Goal: Information Seeking & Learning: Find contact information

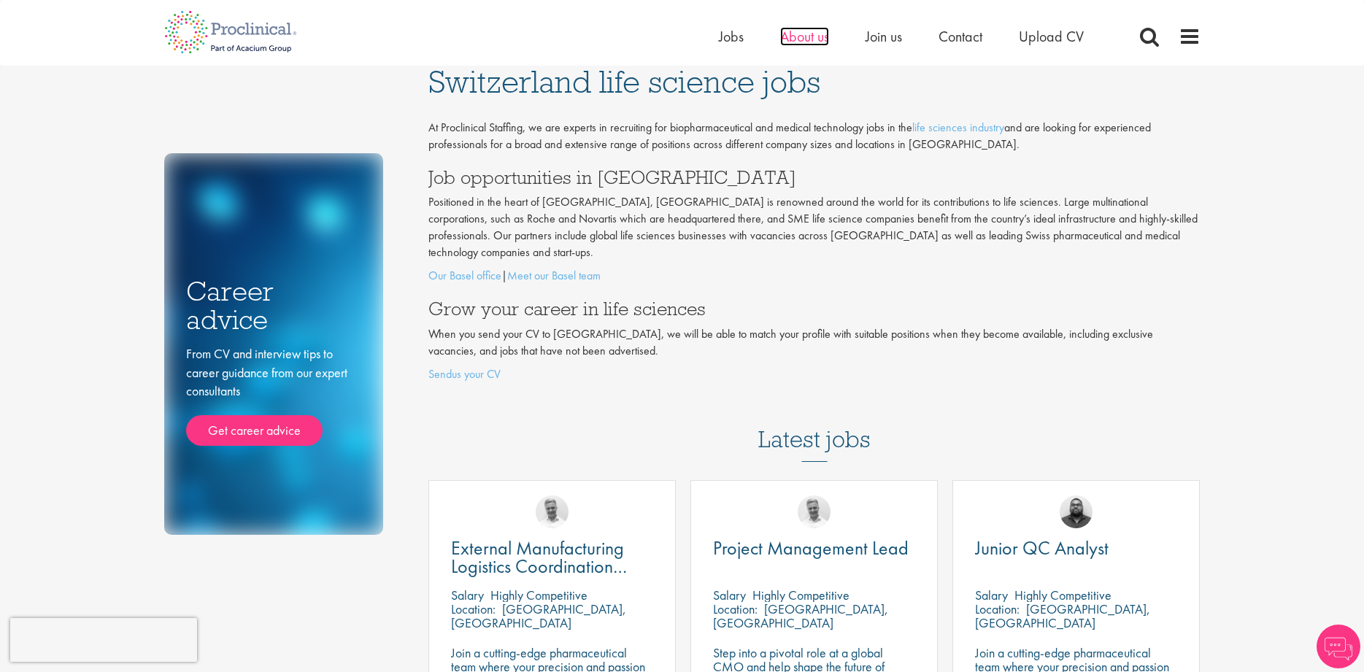
click at [805, 40] on span "About us" at bounding box center [804, 36] width 49 height 19
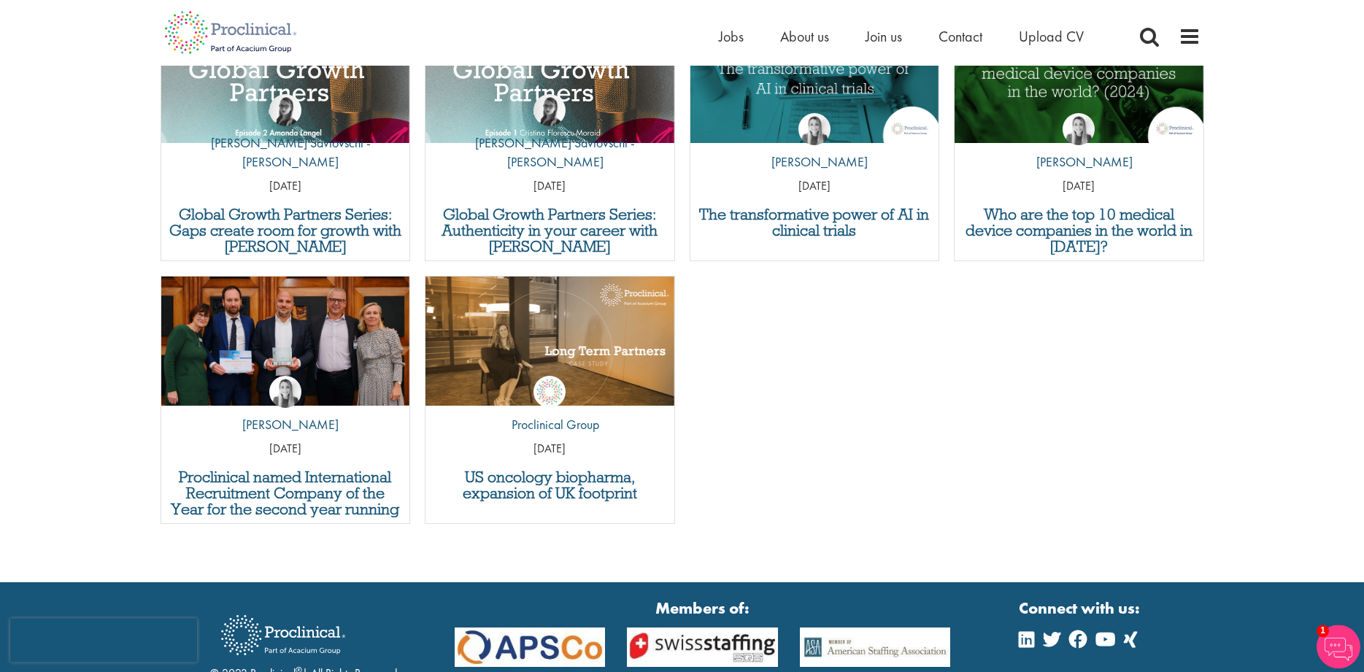
scroll to position [5346, 0]
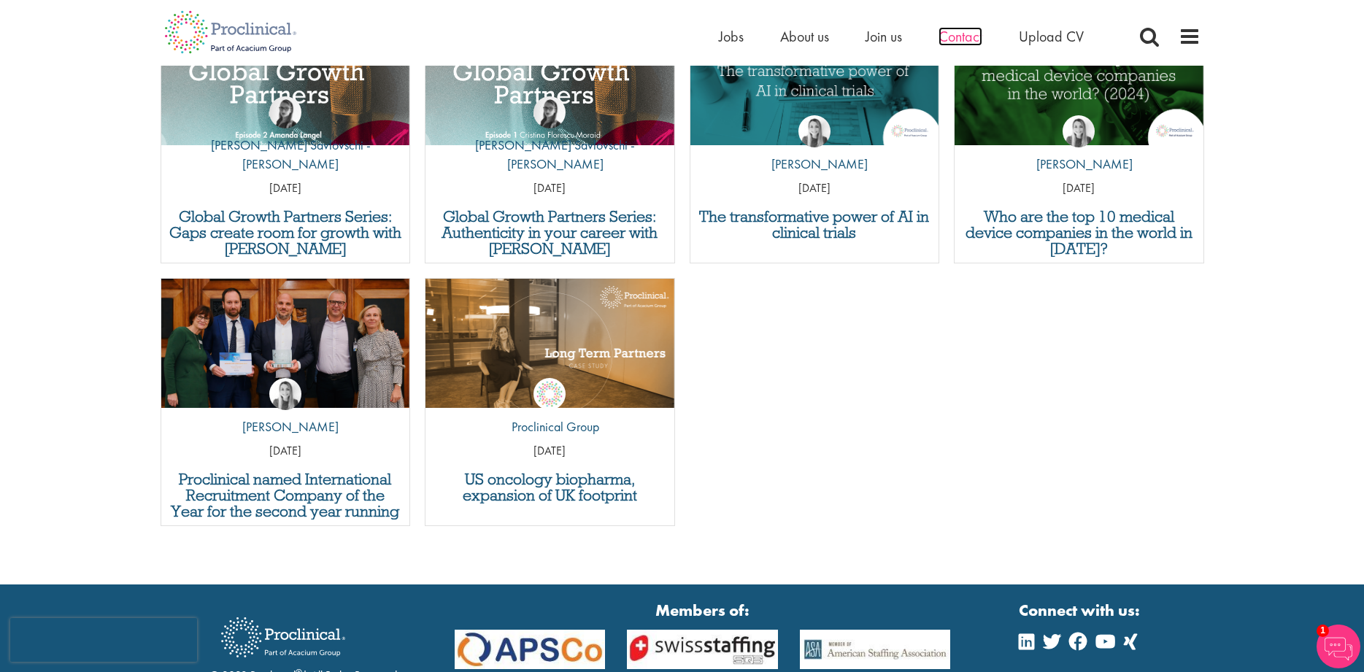
click at [965, 34] on span "Contact" at bounding box center [960, 36] width 44 height 19
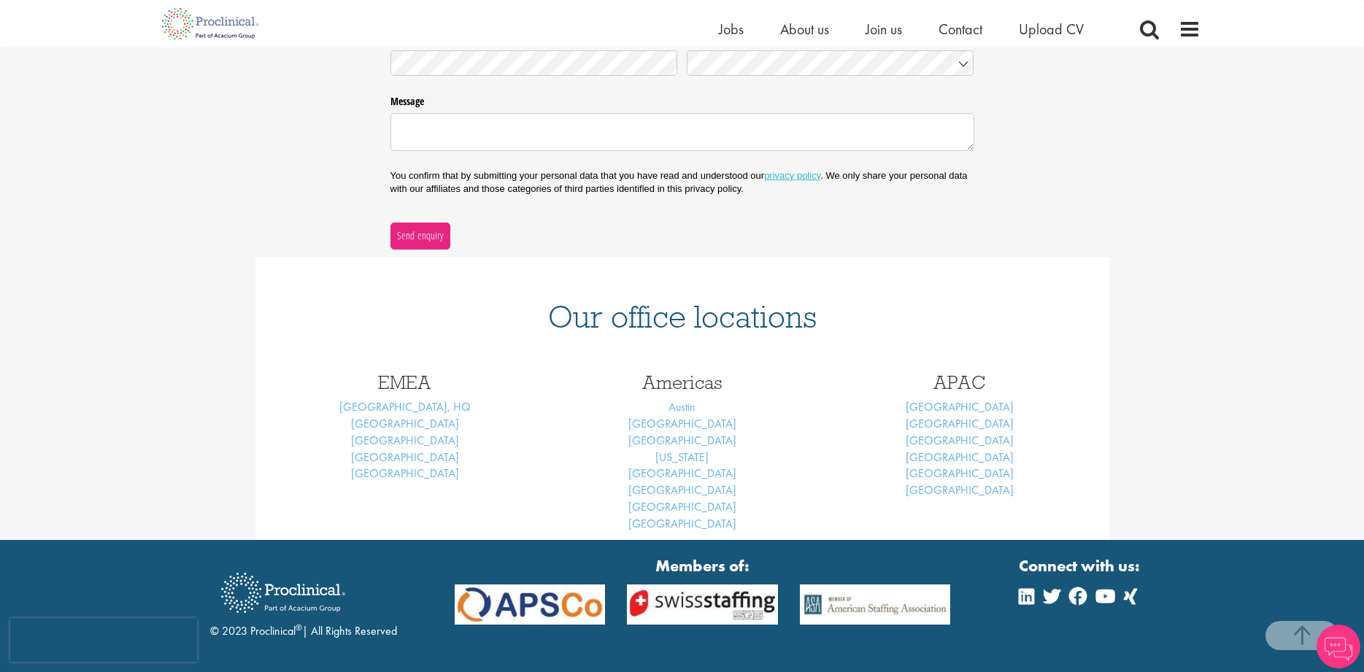
scroll to position [452, 0]
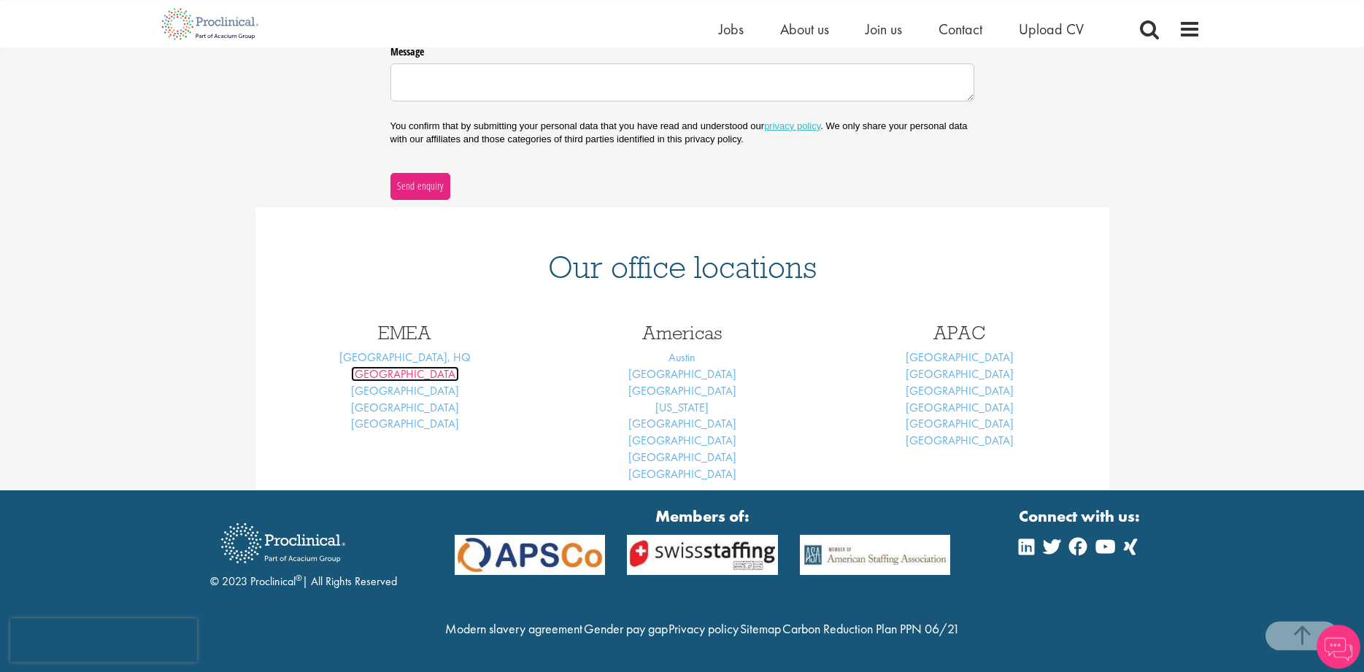
click at [411, 370] on link "[GEOGRAPHIC_DATA]" at bounding box center [405, 373] width 108 height 15
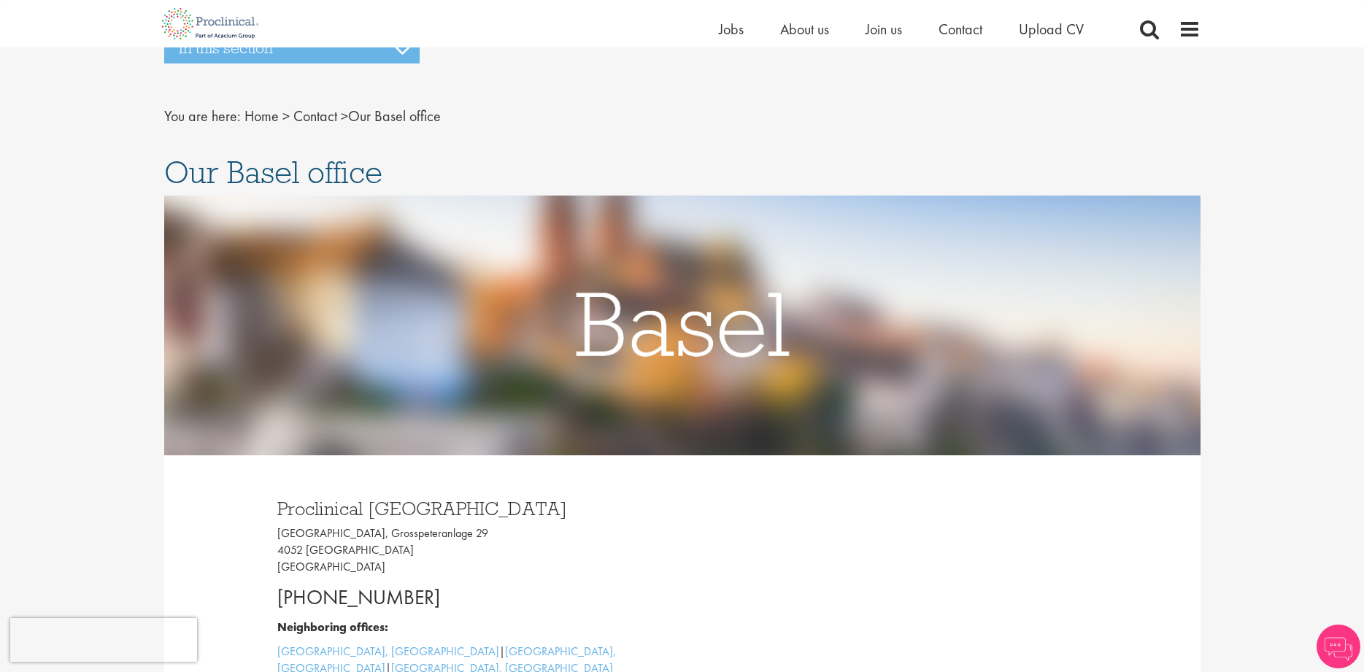
scroll to position [282, 0]
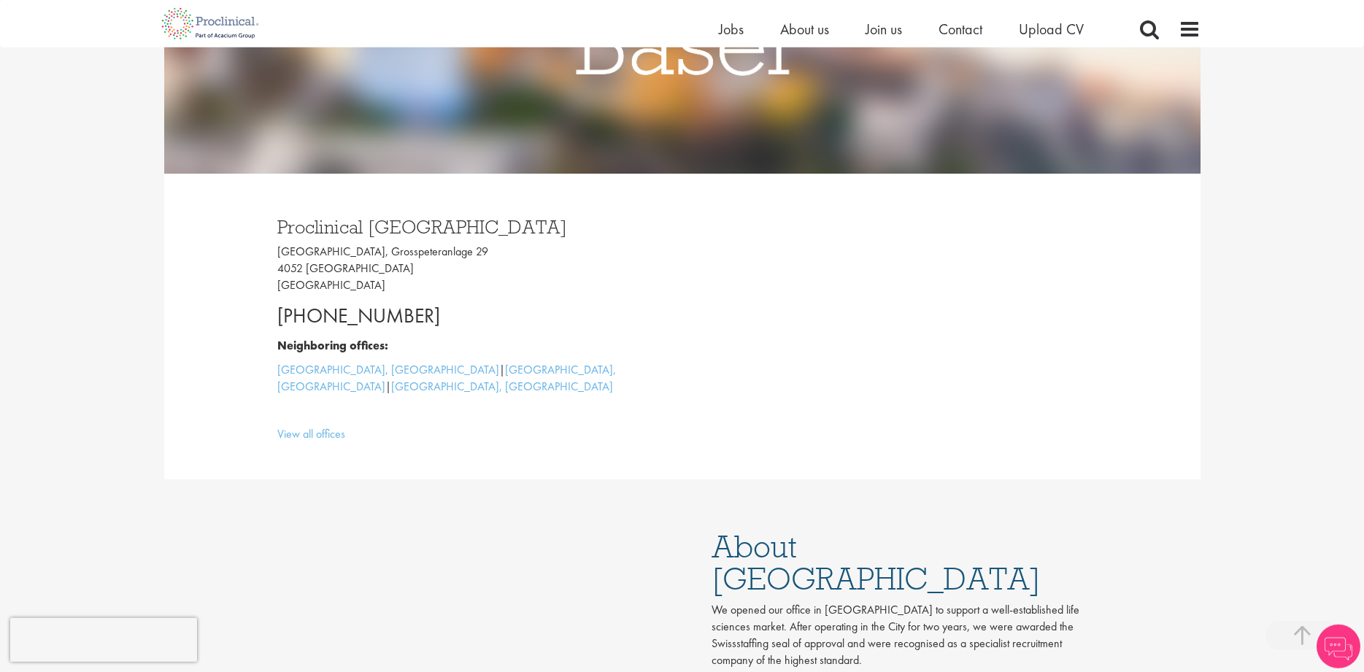
drag, startPoint x: 436, startPoint y: 317, endPoint x: 279, endPoint y: 305, distance: 156.6
click at [279, 305] on p "[PHONE_NUMBER]" at bounding box center [474, 315] width 394 height 29
copy p "[PHONE_NUMBER]"
drag, startPoint x: 276, startPoint y: 250, endPoint x: 463, endPoint y: 248, distance: 186.8
click at [463, 248] on div "Proclinical [GEOGRAPHIC_DATA] [GEOGRAPHIC_DATA], [STREET_ADDRESS] [PHONE_NUMBER…" at bounding box center [474, 326] width 416 height 247
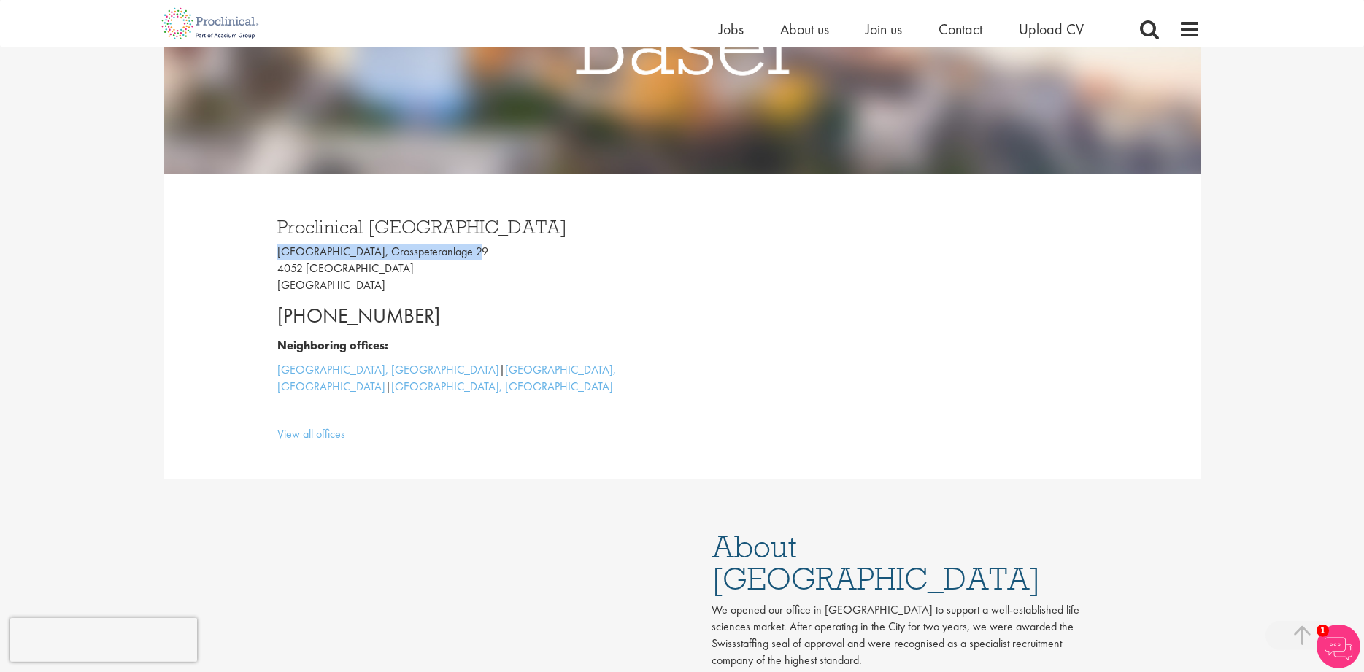
copy p "[GEOGRAPHIC_DATA], Grosspeteranlage 29"
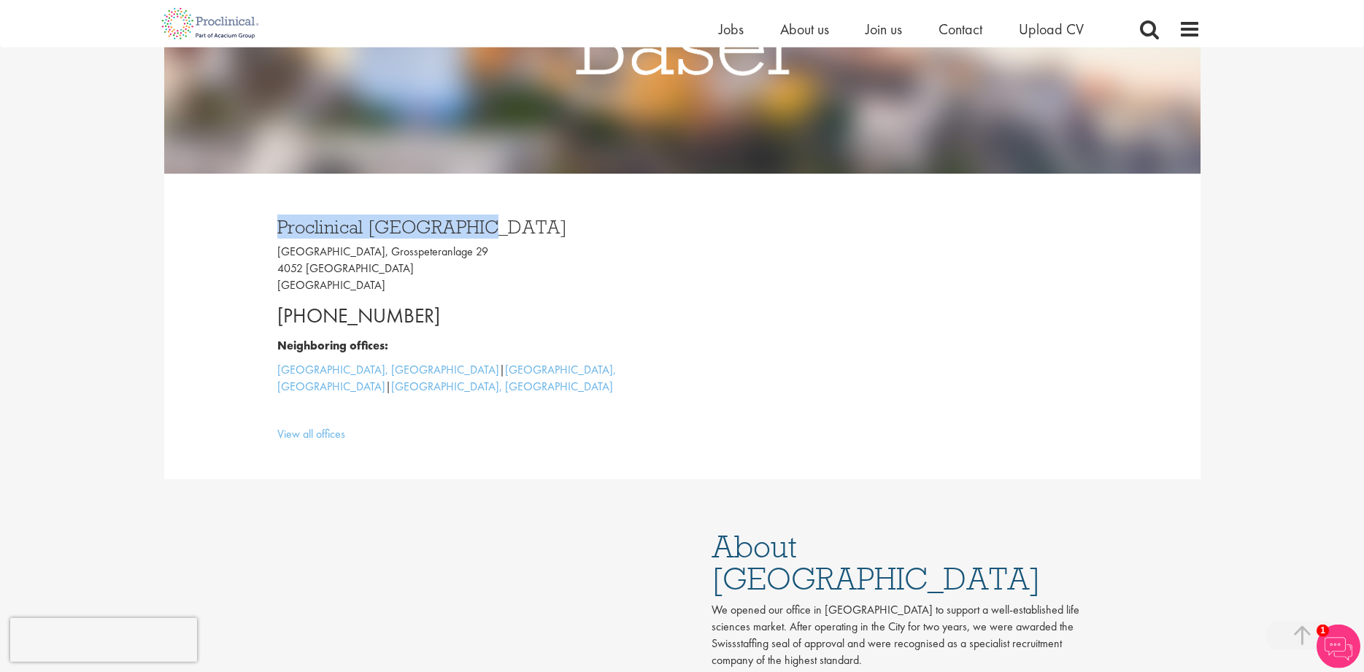
drag, startPoint x: 477, startPoint y: 231, endPoint x: 277, endPoint y: 228, distance: 199.9
click at [277, 228] on h3 "Proclinical [GEOGRAPHIC_DATA]" at bounding box center [474, 226] width 394 height 19
copy h3 "Proclinical [GEOGRAPHIC_DATA]"
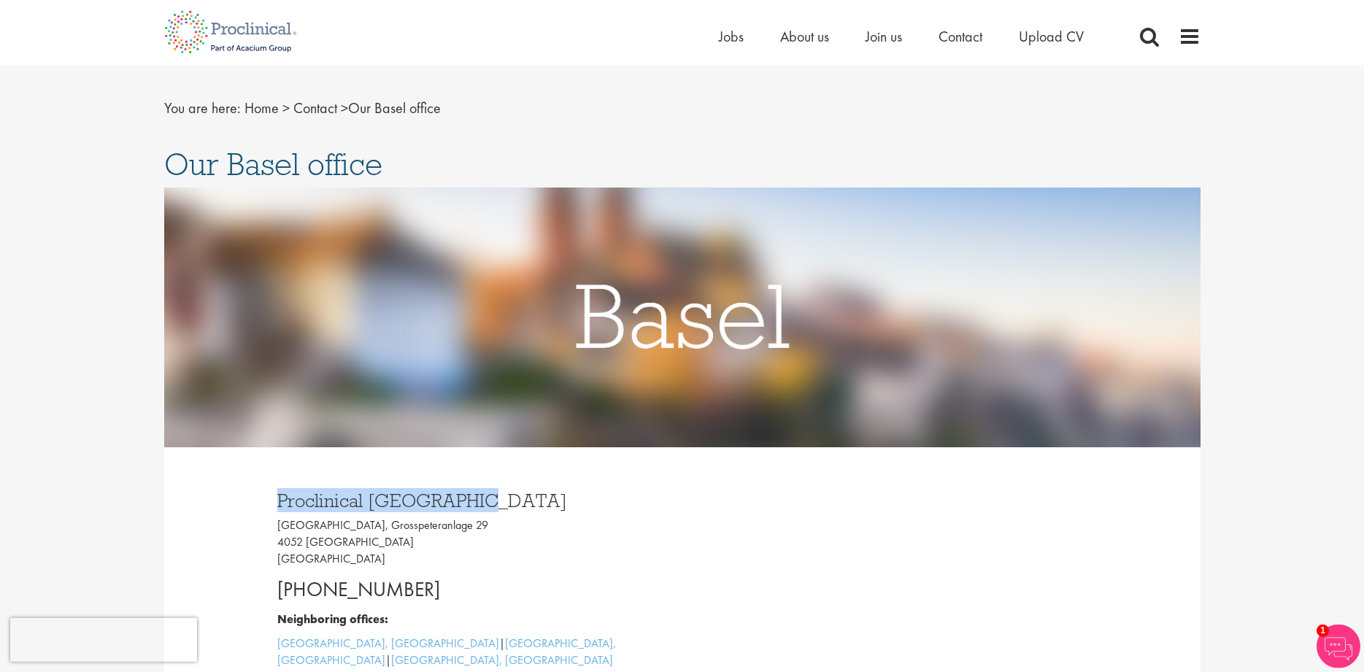
scroll to position [0, 0]
